Goal: Information Seeking & Learning: Understand process/instructions

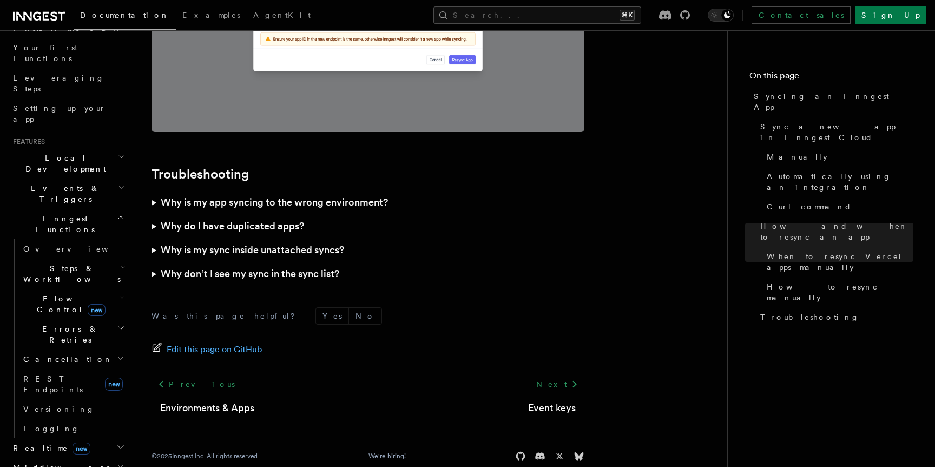
scroll to position [306, 0]
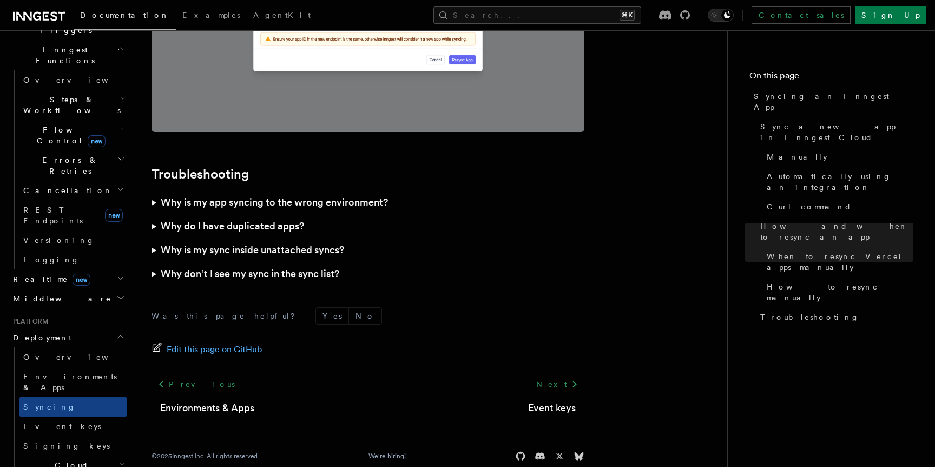
click at [87, 460] on span "Cloud Providers Setup" at bounding box center [69, 476] width 101 height 32
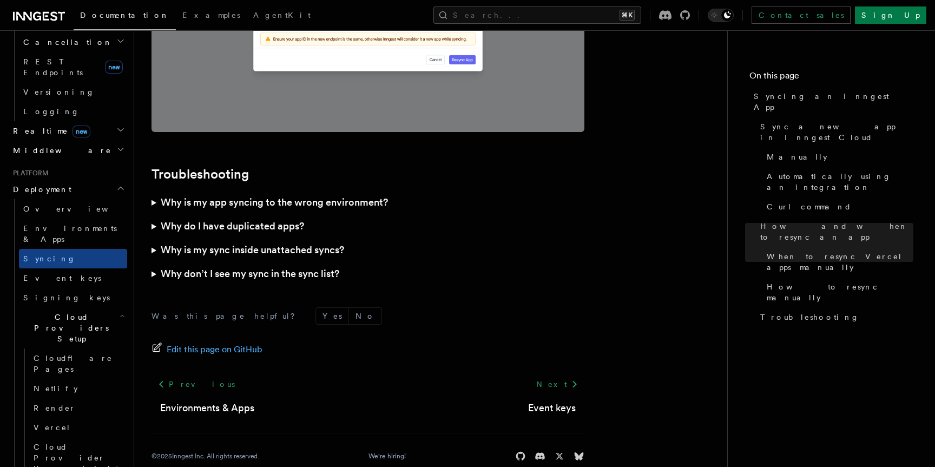
scroll to position [456, 0]
click at [82, 223] on span "Environments & Apps" at bounding box center [70, 232] width 94 height 19
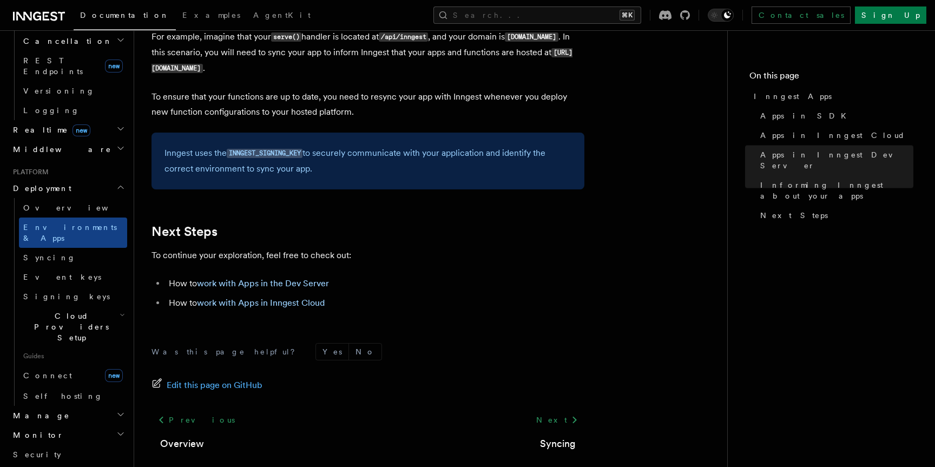
scroll to position [1772, 0]
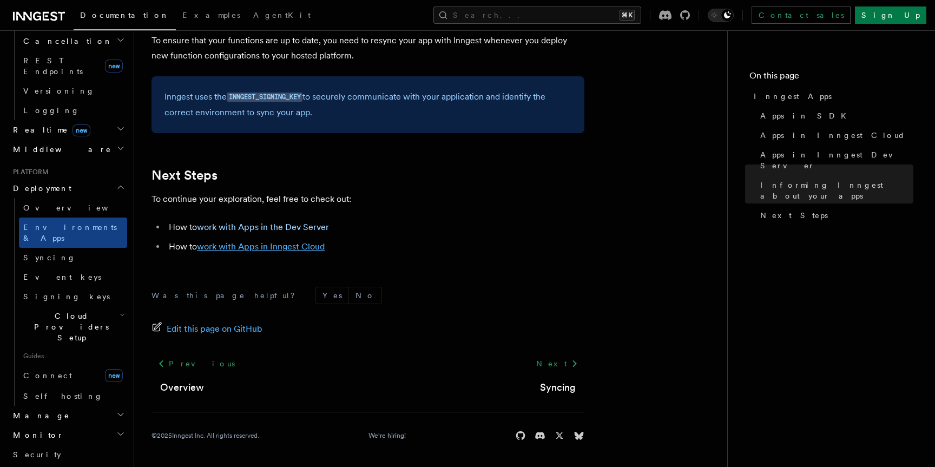
click at [252, 248] on link "work with Apps in Inngest Cloud" at bounding box center [261, 246] width 128 height 10
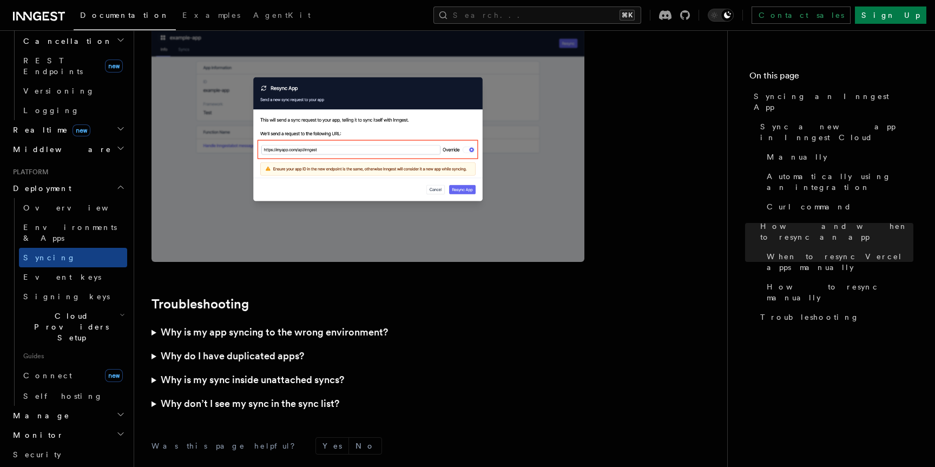
scroll to position [3129, 0]
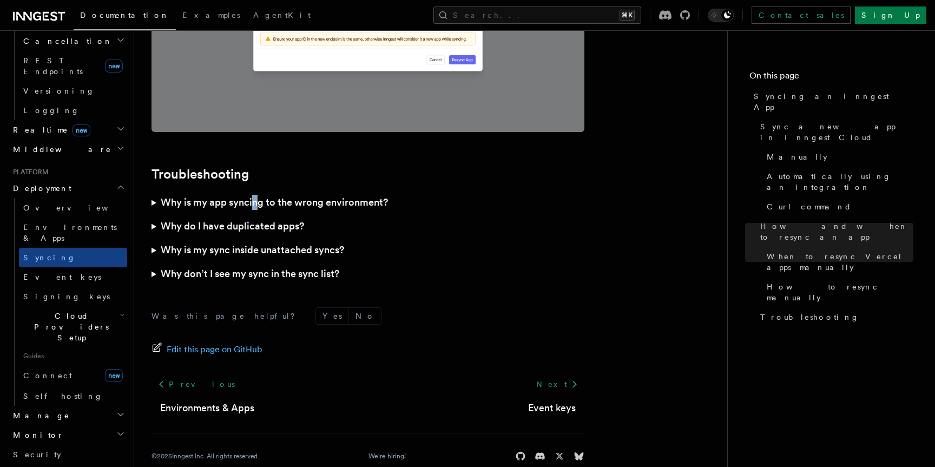
click at [253, 195] on h3 "Why is my app syncing to the wrong environment?" at bounding box center [274, 202] width 227 height 15
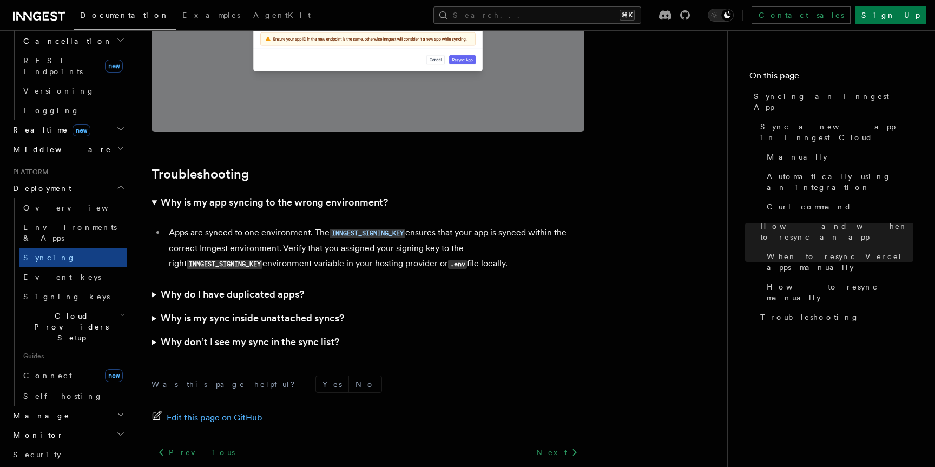
click at [250, 260] on code "INNGEST_SIGNING_KEY" at bounding box center [225, 264] width 76 height 9
copy li "ensures that your app is synced within the correct Inngest environment. Verify …"
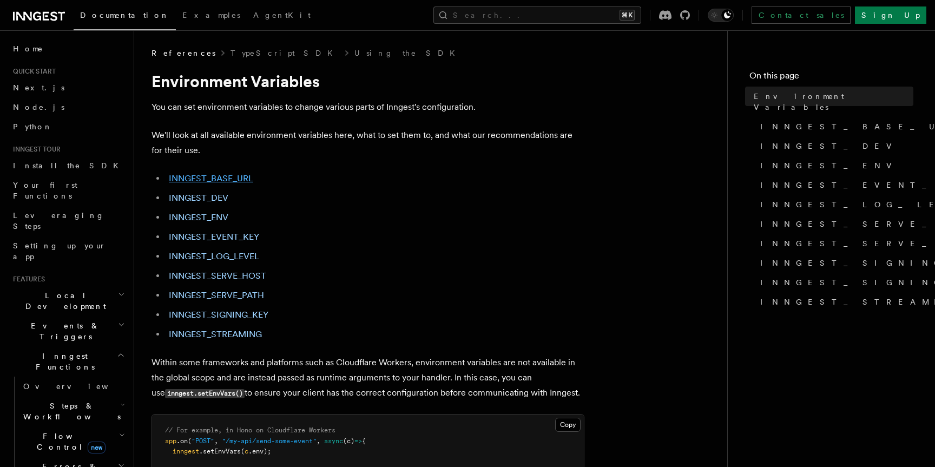
click at [245, 176] on link "INNGEST_BASE_URL" at bounding box center [211, 178] width 84 height 10
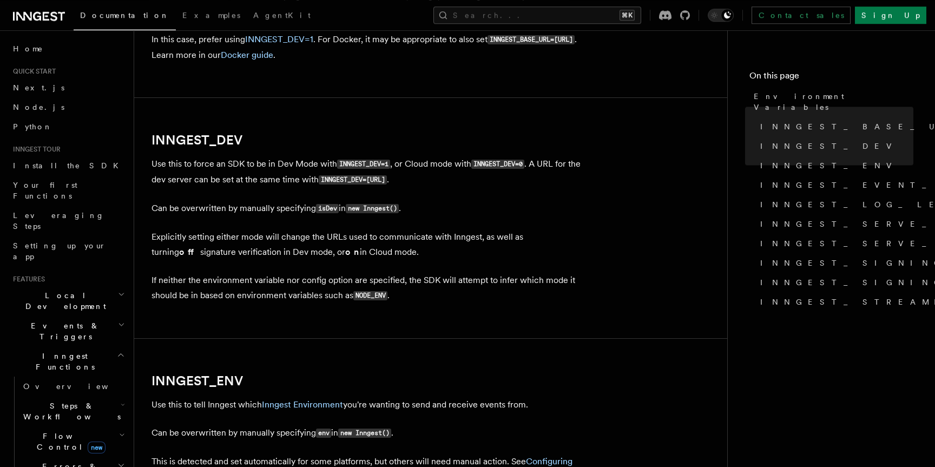
scroll to position [858, 0]
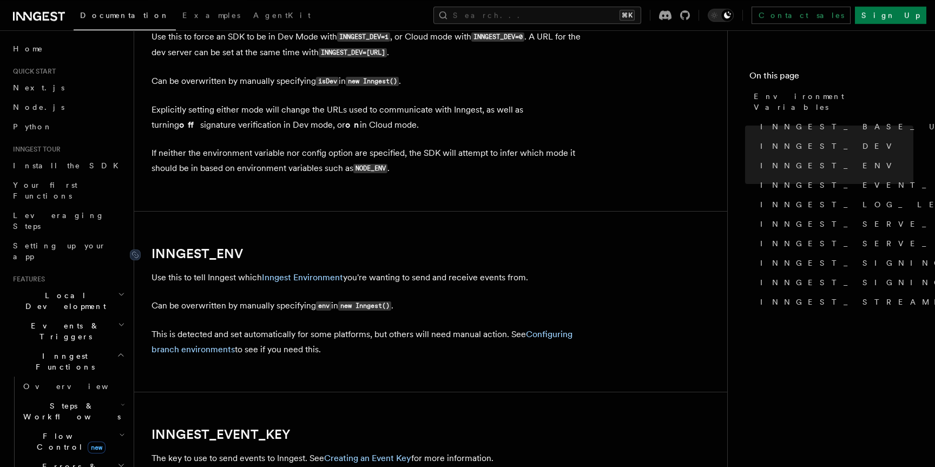
click at [232, 254] on link "INNGEST_ENV" at bounding box center [197, 253] width 91 height 15
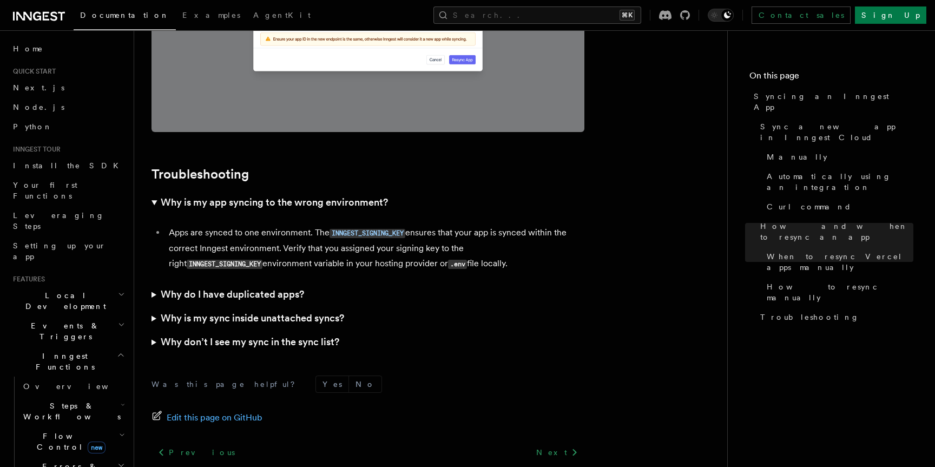
scroll to position [456, 0]
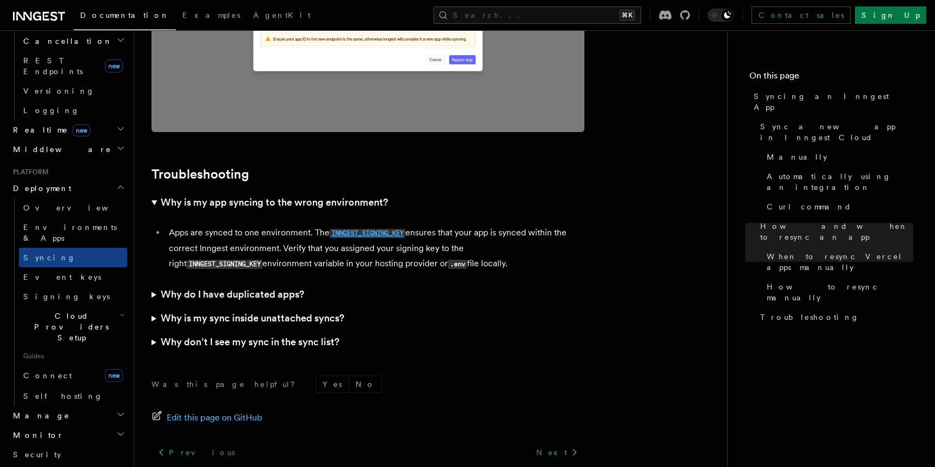
click at [358, 229] on code "INNGEST_SIGNING_KEY" at bounding box center [368, 233] width 76 height 9
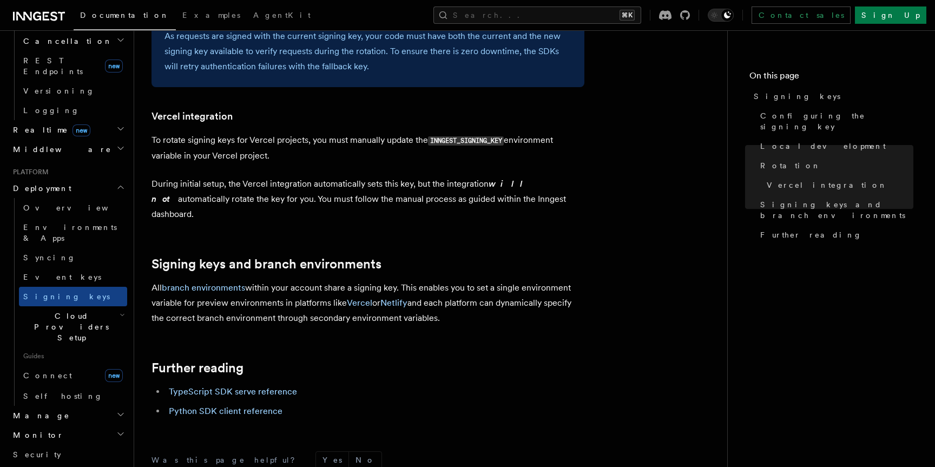
scroll to position [1116, 0]
